Goal: Transaction & Acquisition: Obtain resource

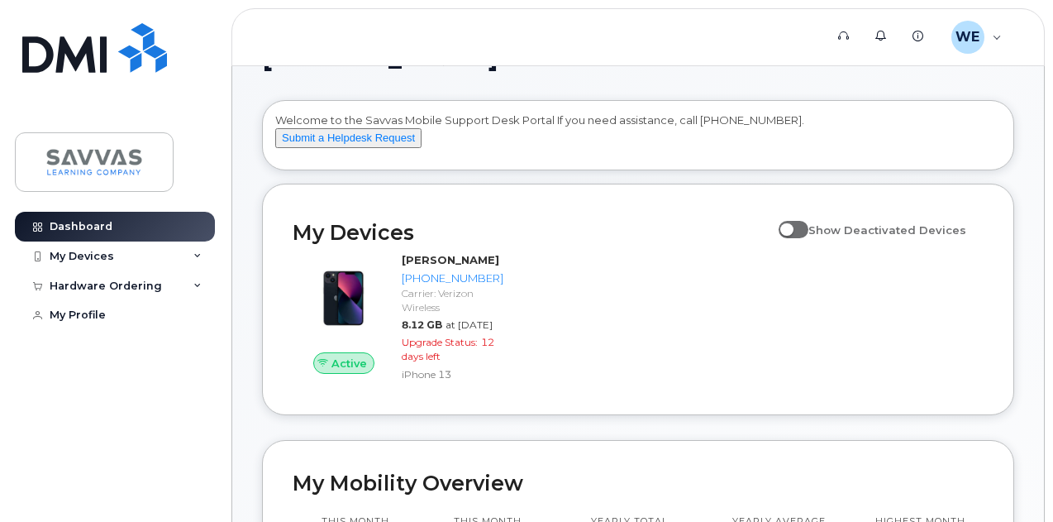
scroll to position [165, 0]
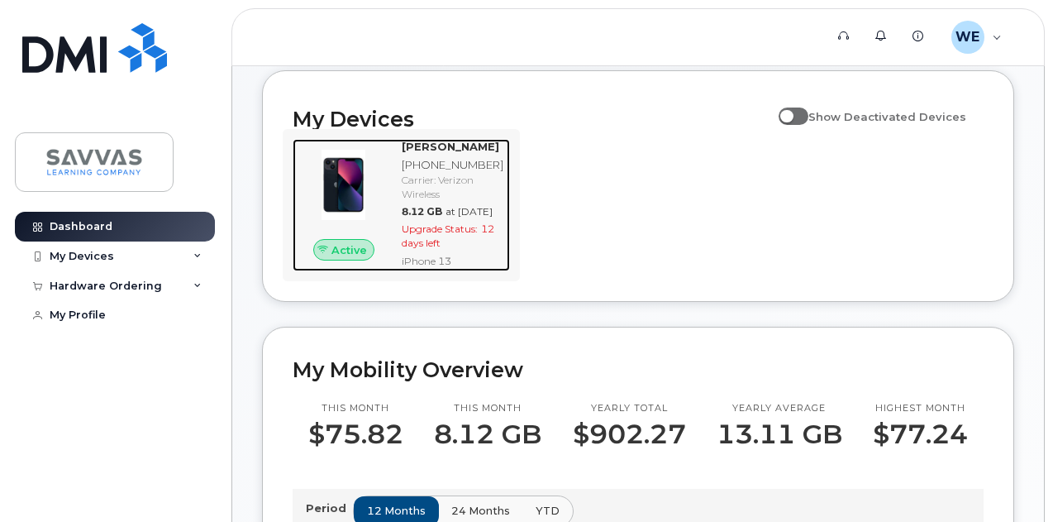
click at [443, 249] on span "12 days left" at bounding box center [448, 235] width 93 height 26
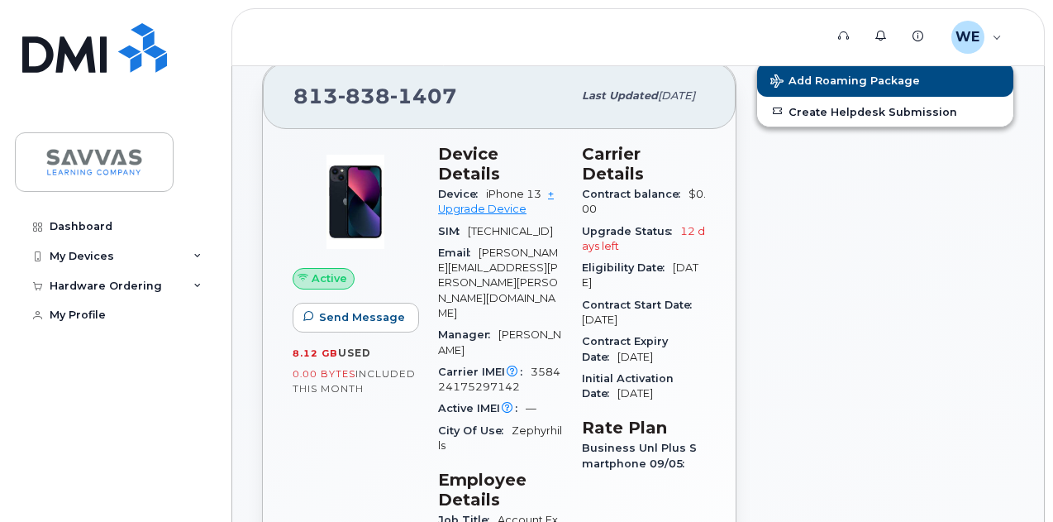
scroll to position [165, 0]
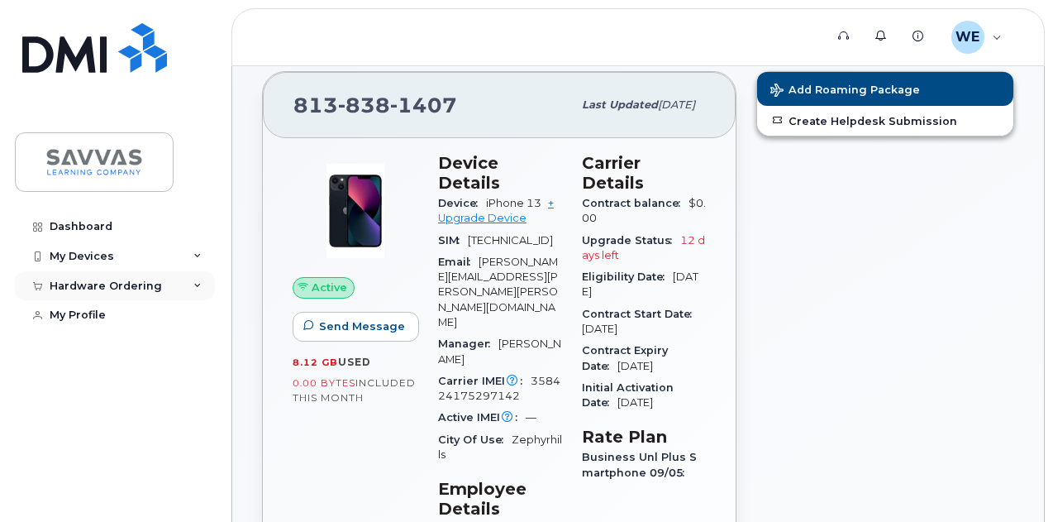
click at [60, 283] on div "Hardware Ordering" at bounding box center [106, 285] width 112 height 13
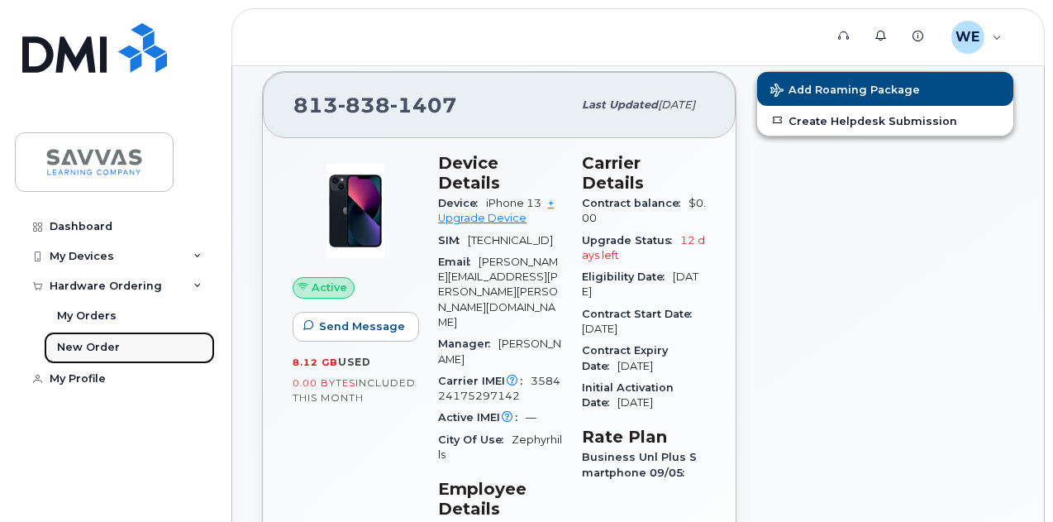
click at [80, 345] on div "New Order" at bounding box center [88, 347] width 63 height 15
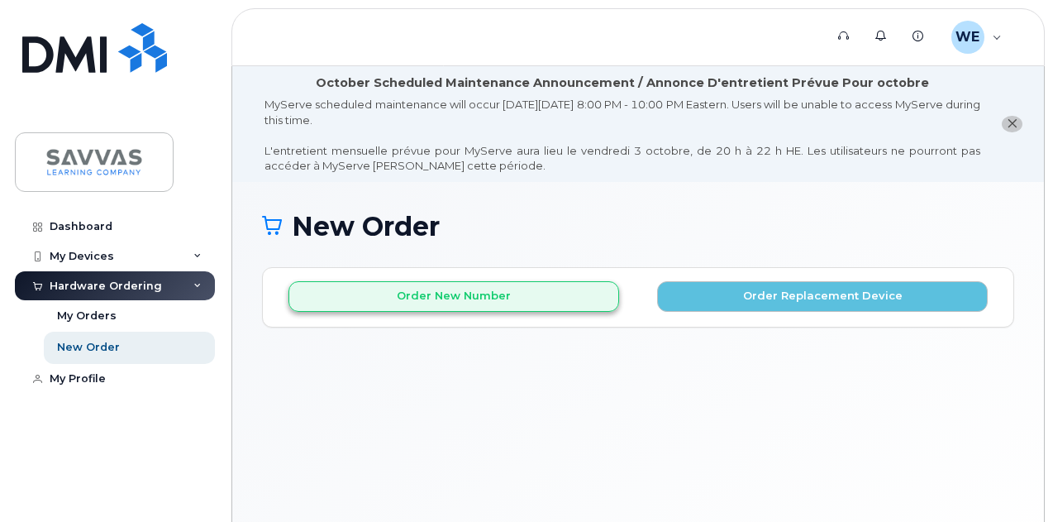
scroll to position [123, 0]
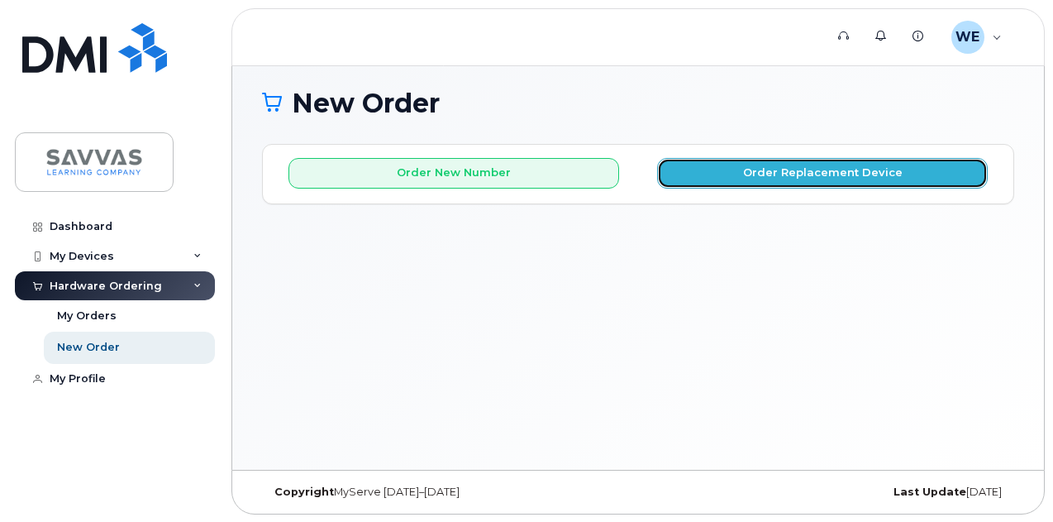
click at [805, 167] on button "Order Replacement Device" at bounding box center [822, 173] width 331 height 31
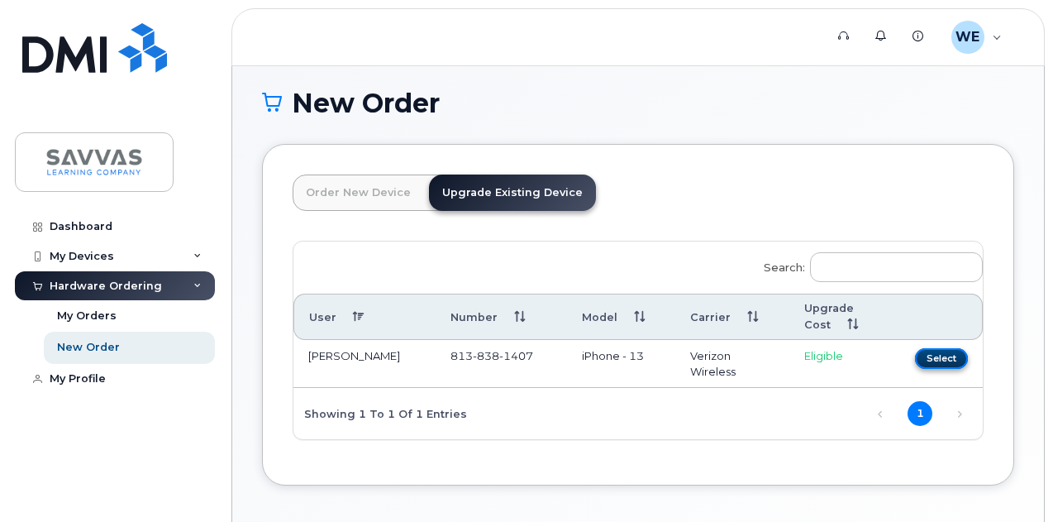
click at [915, 355] on button "Select" at bounding box center [941, 358] width 53 height 21
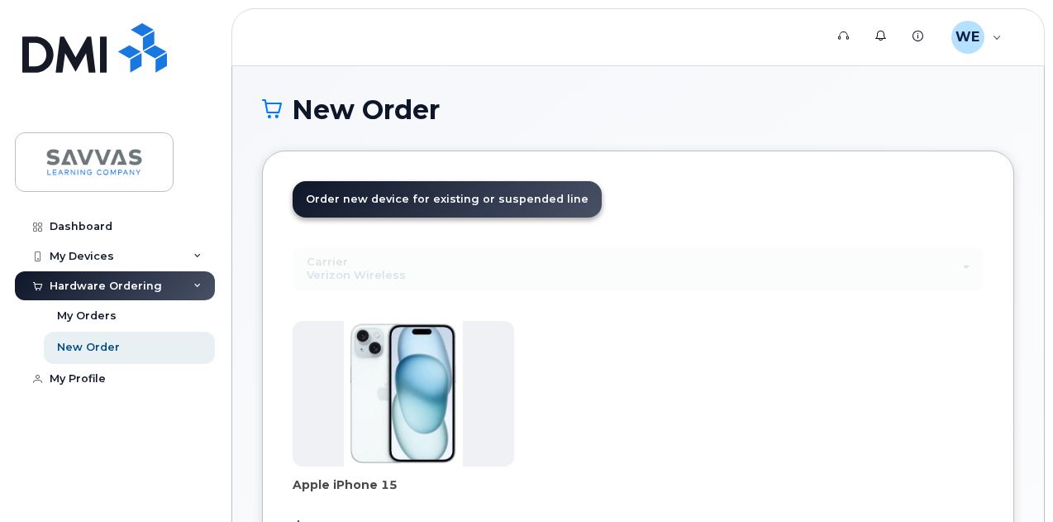
scroll to position [0, 0]
